Goal: Task Accomplishment & Management: Complete application form

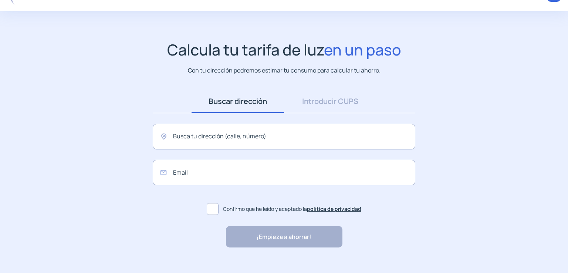
scroll to position [33, 0]
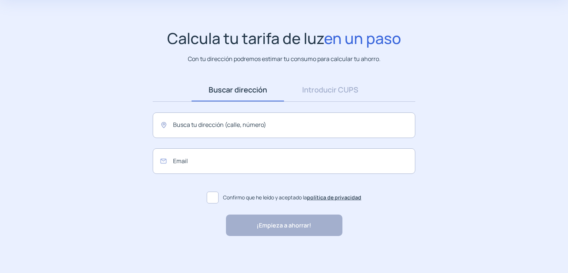
click at [299, 224] on div "¡Empieza a ahorrar! "Excelente servicio y atención al cliente" "Respeto por el …" at bounding box center [284, 224] width 116 height 21
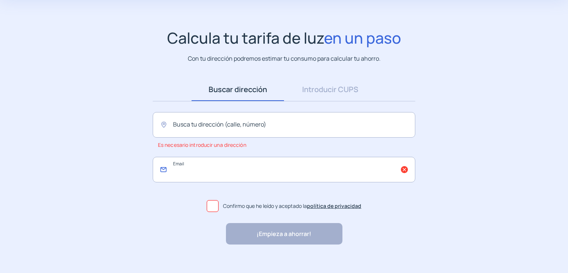
click at [405, 170] on input "email" at bounding box center [284, 170] width 263 height 26
click at [402, 171] on input "email" at bounding box center [284, 170] width 263 height 26
